Goal: Book appointment/travel/reservation

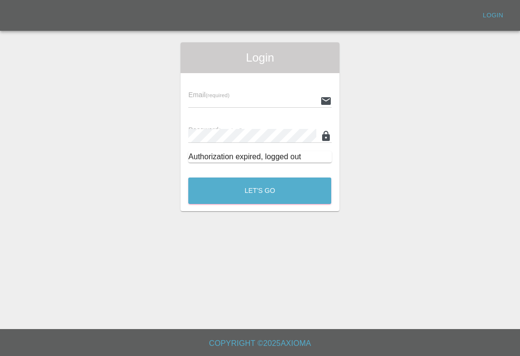
click at [278, 101] on input "text" at bounding box center [252, 101] width 128 height 14
type input "Smartpaintrepair1@gmail.com"
click at [259, 191] on button "Let's Go" at bounding box center [259, 191] width 143 height 26
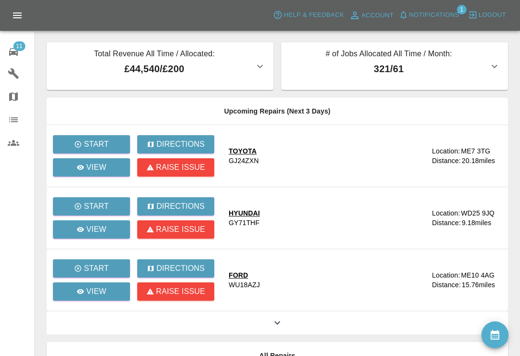
click at [20, 52] on div "11" at bounding box center [21, 51] width 27 height 14
click at [6, 51] on link "11 Repair home" at bounding box center [17, 50] width 34 height 23
click at [408, 20] on button "Notifications" at bounding box center [428, 15] width 65 height 15
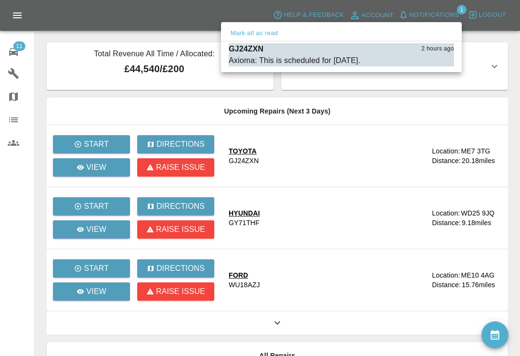
click at [268, 58] on div "Axioma: This is scheduled for tomorrow." at bounding box center [295, 61] width 132 height 12
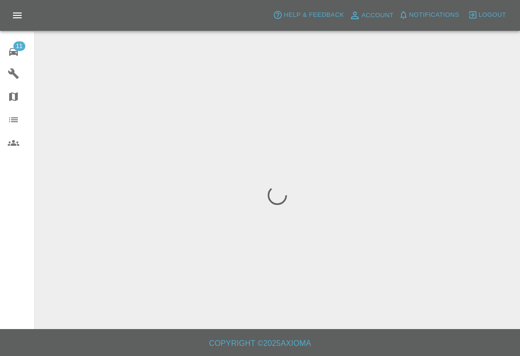
scroll to position [15, 0]
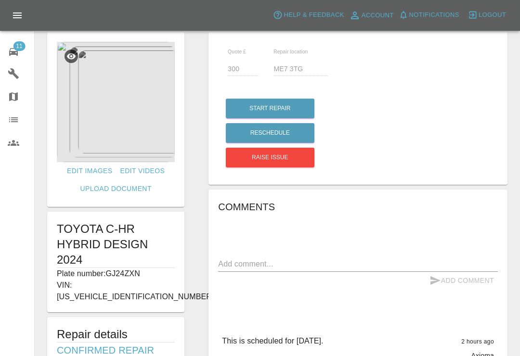
click at [15, 47] on span "11" at bounding box center [19, 46] width 12 height 10
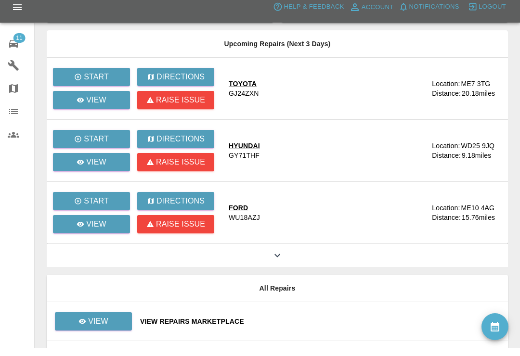
scroll to position [115, 0]
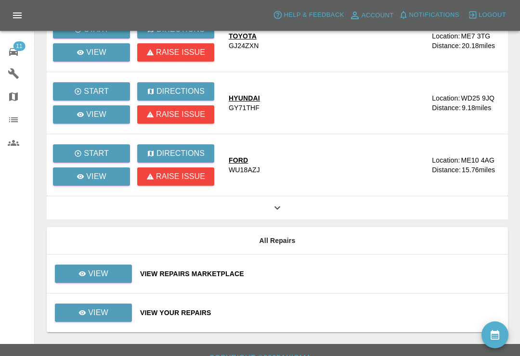
click at [328, 277] on div "View Repairs Marketplace" at bounding box center [320, 274] width 360 height 10
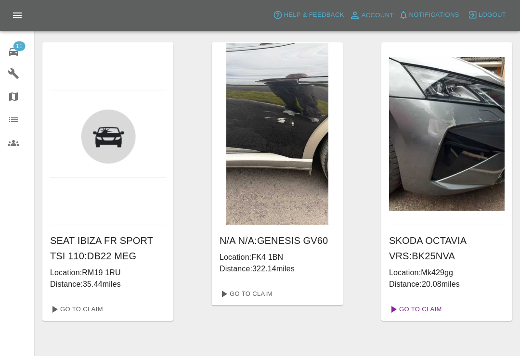
click at [432, 309] on link "Go To Claim" at bounding box center [414, 309] width 59 height 15
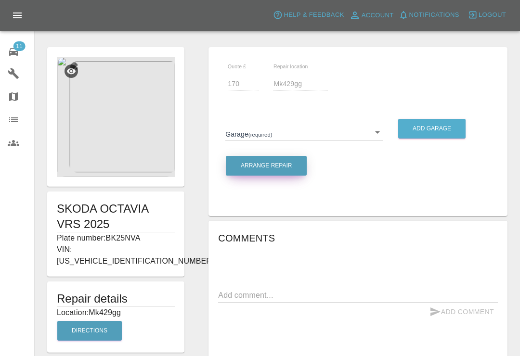
click at [285, 168] on button "Arrange Repair" at bounding box center [266, 166] width 81 height 20
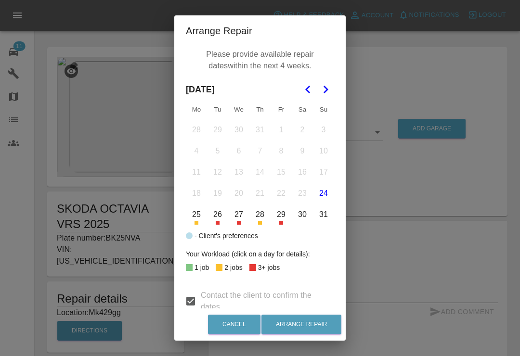
click at [329, 97] on button "Go to the Next Month" at bounding box center [325, 89] width 17 height 17
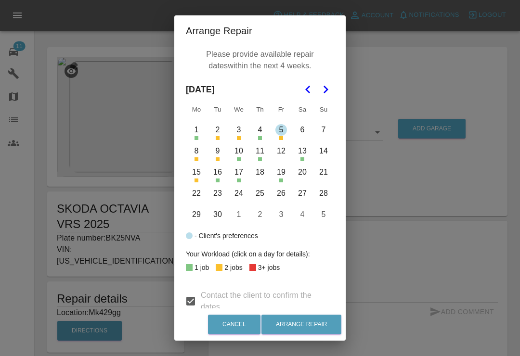
click at [243, 159] on button "10" at bounding box center [239, 151] width 20 height 20
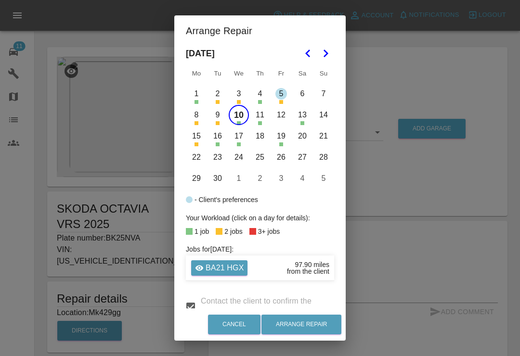
scroll to position [36, 0]
click at [263, 119] on button "11" at bounding box center [260, 115] width 20 height 20
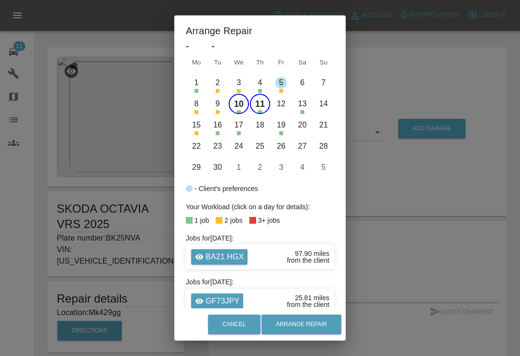
scroll to position [46, 0]
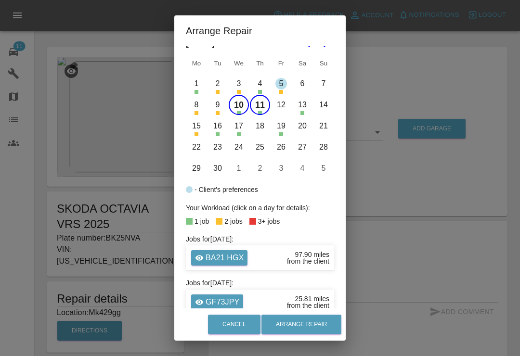
click at [261, 104] on button "11" at bounding box center [260, 105] width 20 height 20
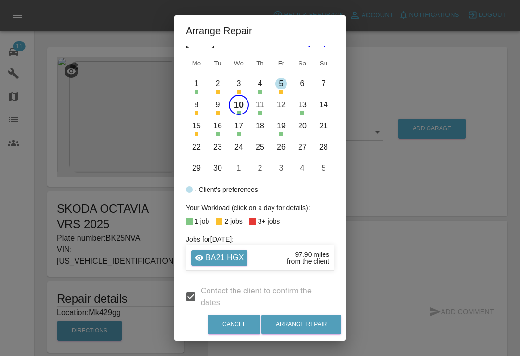
click at [219, 133] on button "16" at bounding box center [217, 126] width 20 height 20
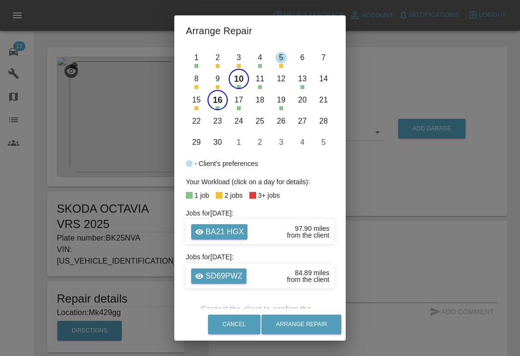
scroll to position [71, 0]
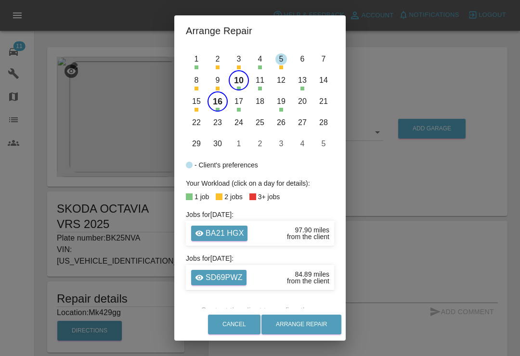
click at [244, 107] on button "17" at bounding box center [239, 101] width 20 height 20
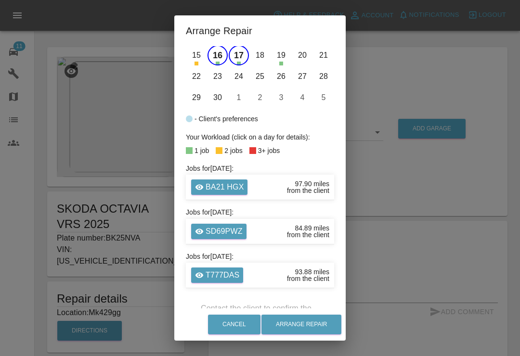
scroll to position [117, 0]
click at [316, 323] on button "Arrange Repair" at bounding box center [301, 325] width 80 height 20
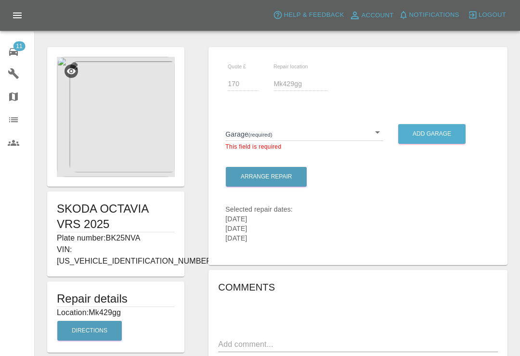
click at [379, 137] on body "Axioma Help & Feedback Account Notifications 0 Logout 11 Repair home Garages Ma…" at bounding box center [260, 341] width 520 height 682
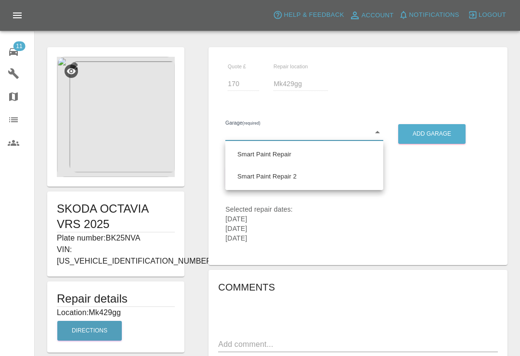
click at [287, 159] on li "Smart Paint Repair" at bounding box center [304, 154] width 153 height 22
type input "679a0979904d91245c525316"
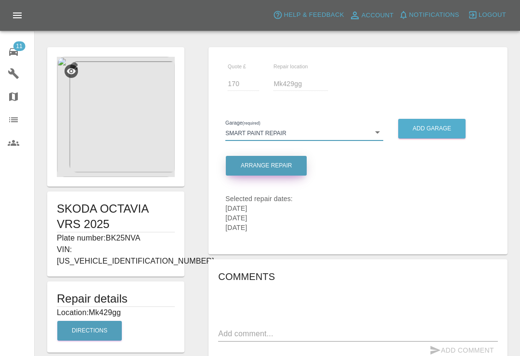
click at [283, 170] on button "Arrange Repair" at bounding box center [266, 166] width 81 height 20
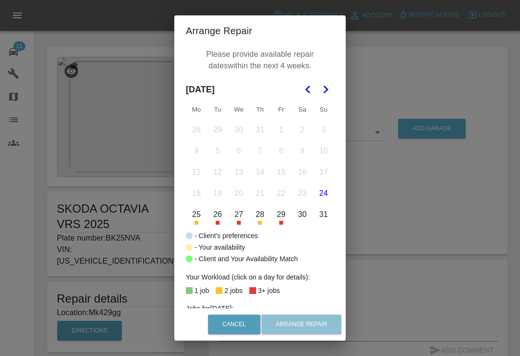
click at [463, 264] on div "Arrange Repair Please provide available repair dates within the next 4 weeks. […" at bounding box center [260, 178] width 520 height 356
